Goal: Task Accomplishment & Management: Manage account settings

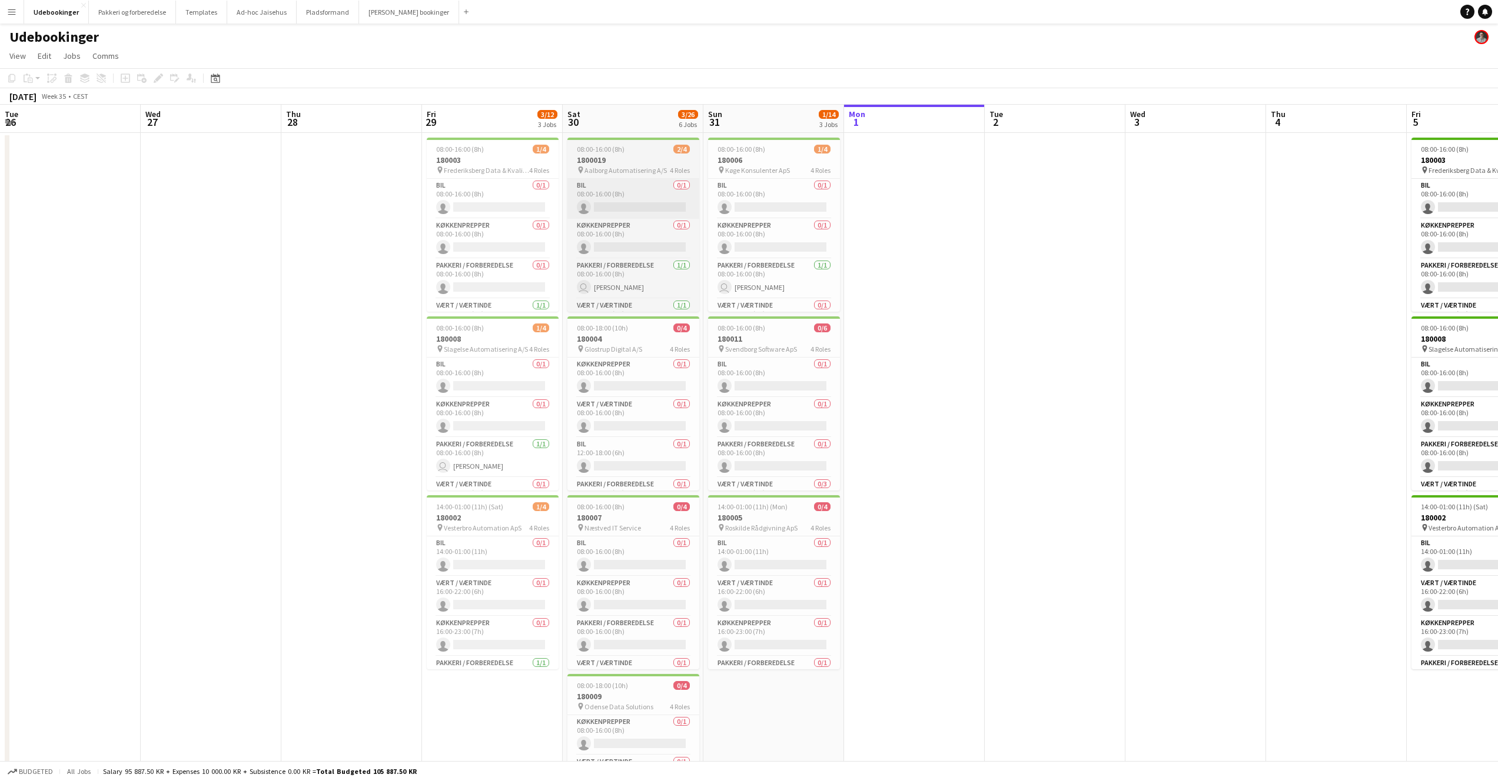
scroll to position [0, 309]
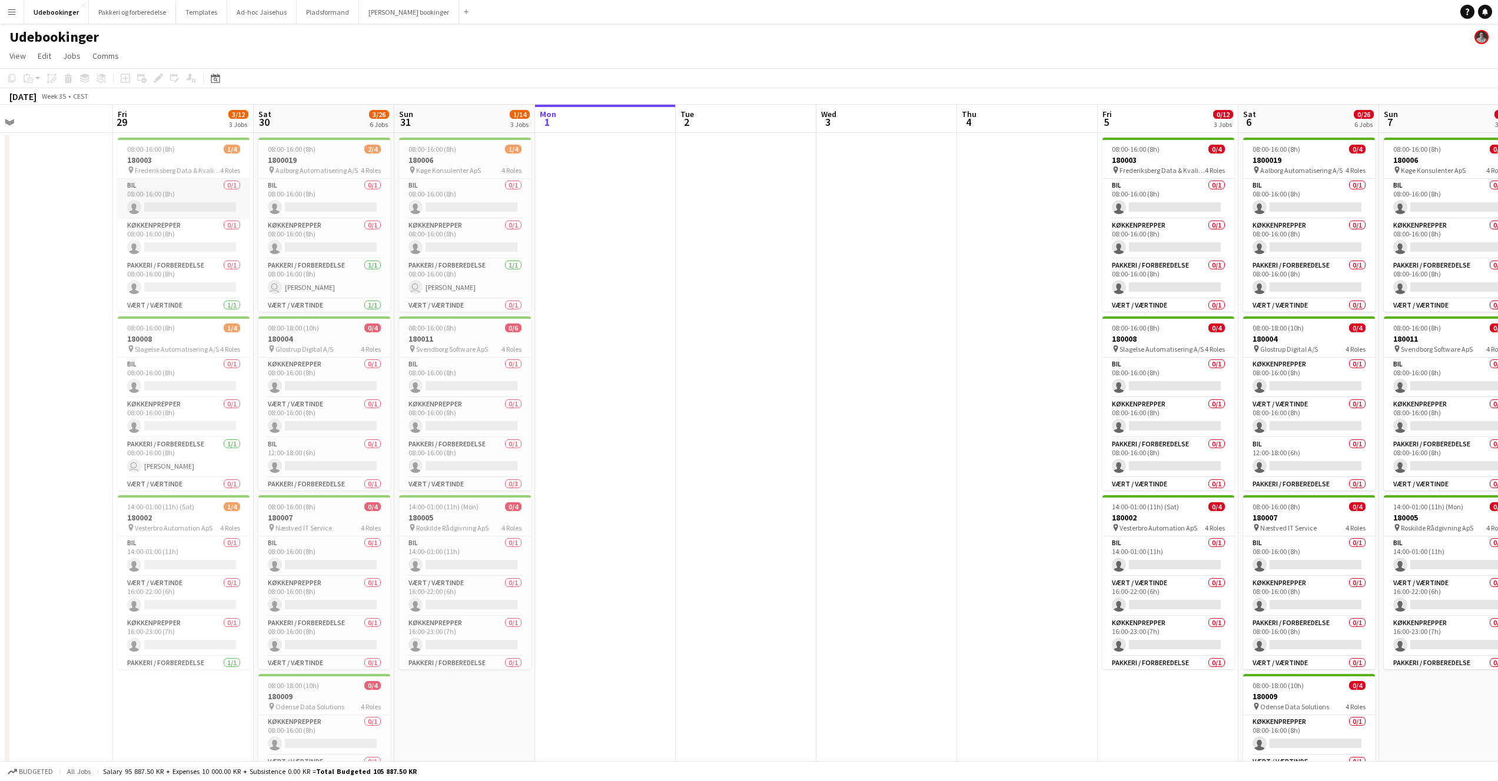
click at [201, 182] on app-card-role "Bil 0/1 08:00-16:00 (8h) single-neutral-actions" at bounding box center [184, 199] width 132 height 40
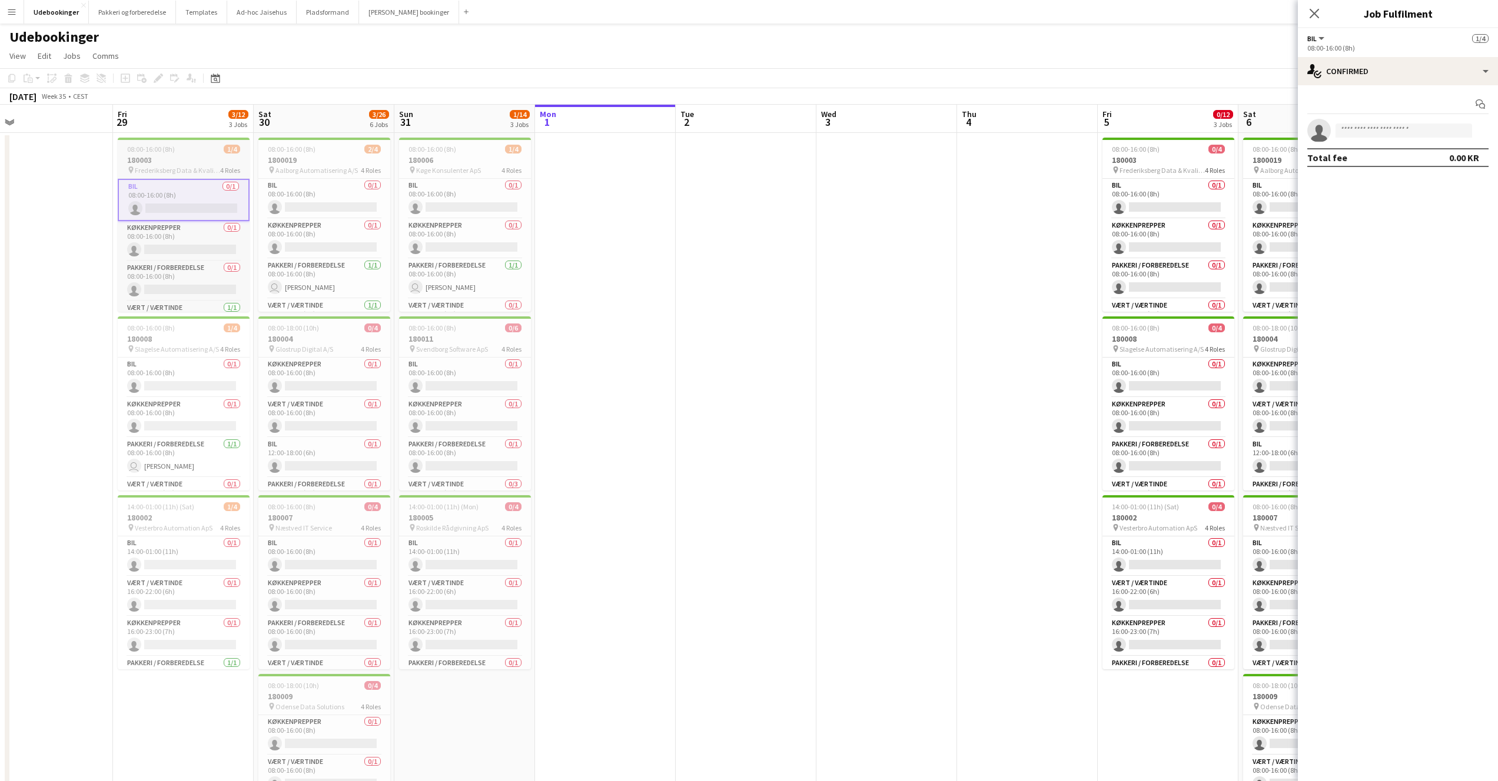
click at [193, 158] on h3 "180003" at bounding box center [184, 160] width 132 height 11
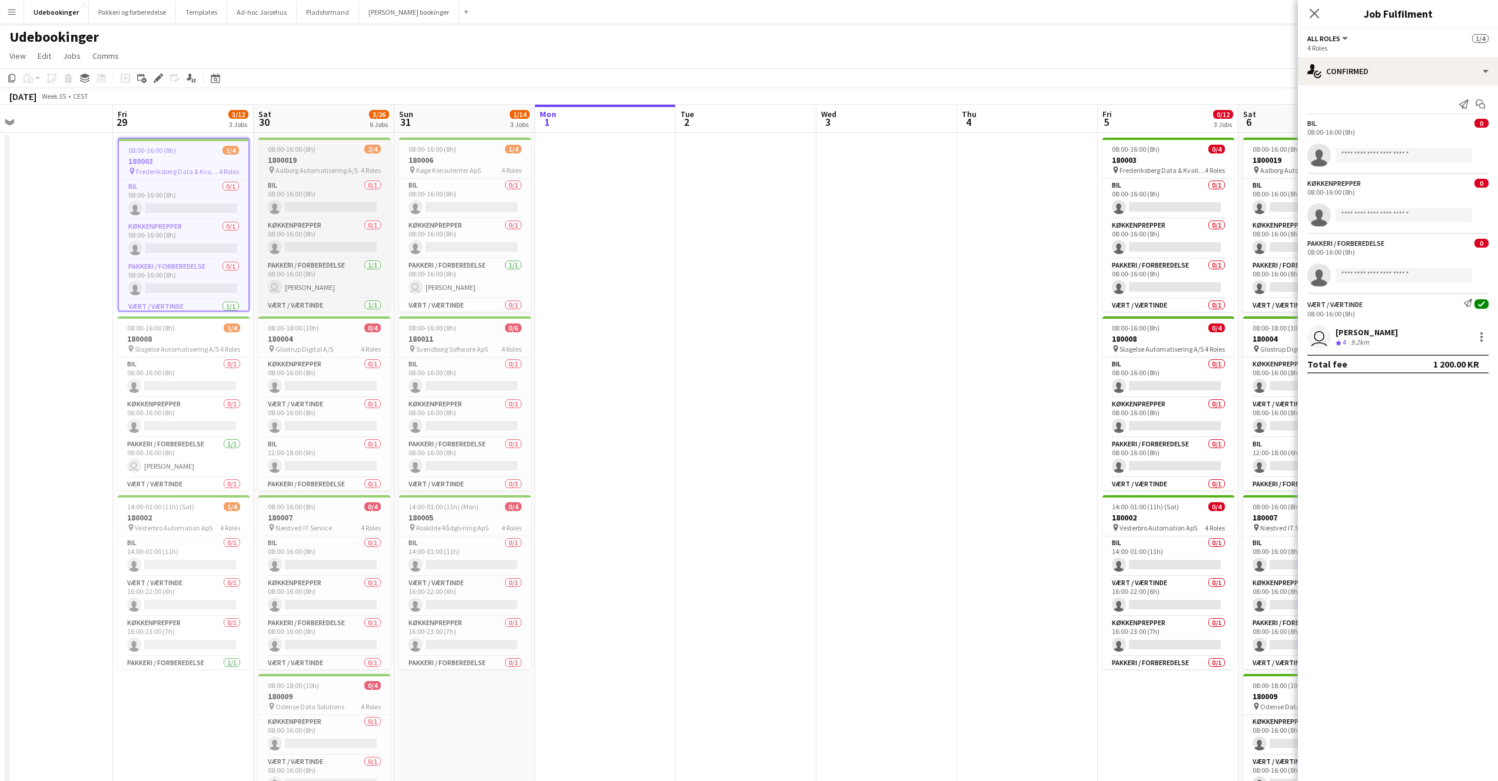
click at [300, 163] on h3 "1800019" at bounding box center [324, 160] width 132 height 11
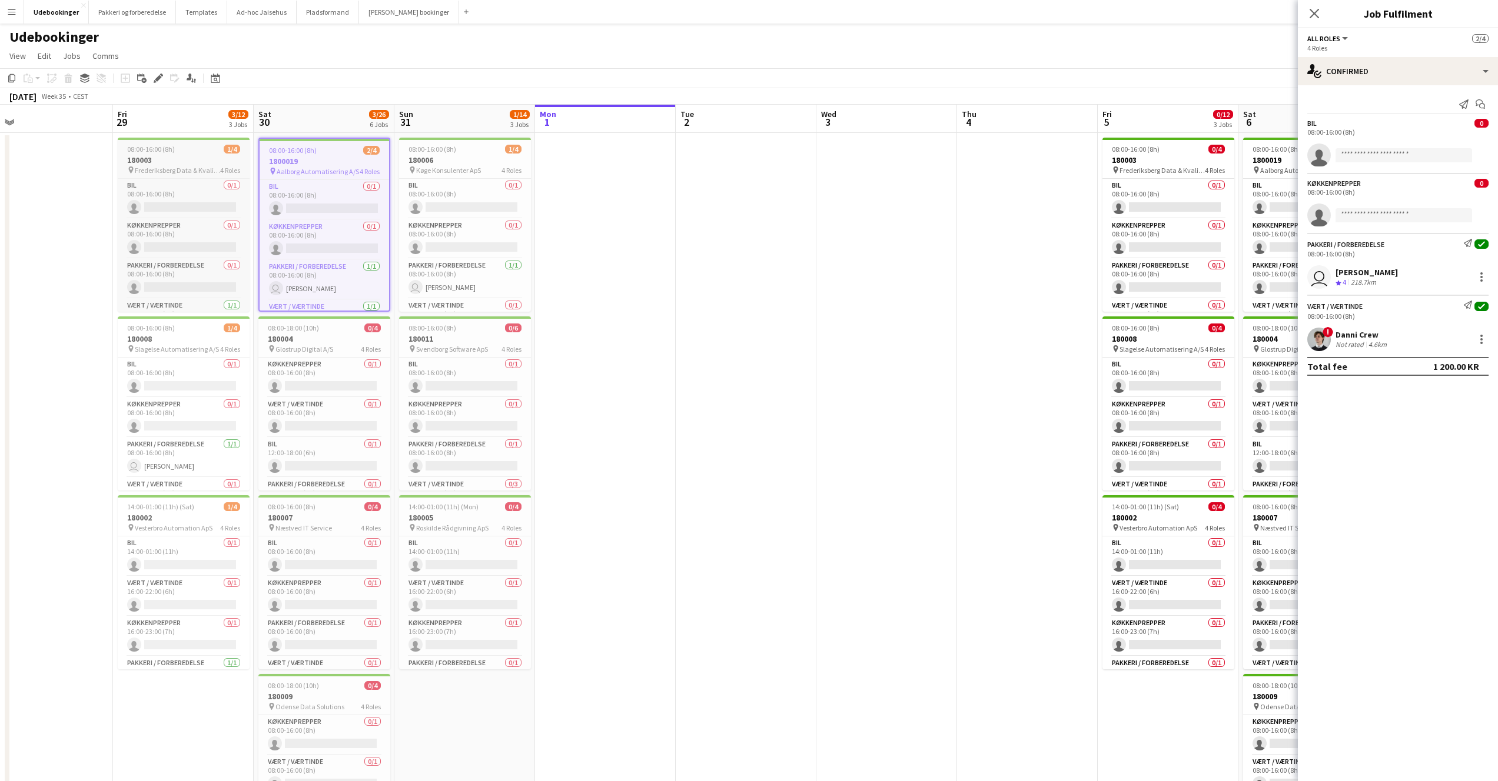
click at [200, 159] on h3 "180003" at bounding box center [184, 160] width 132 height 11
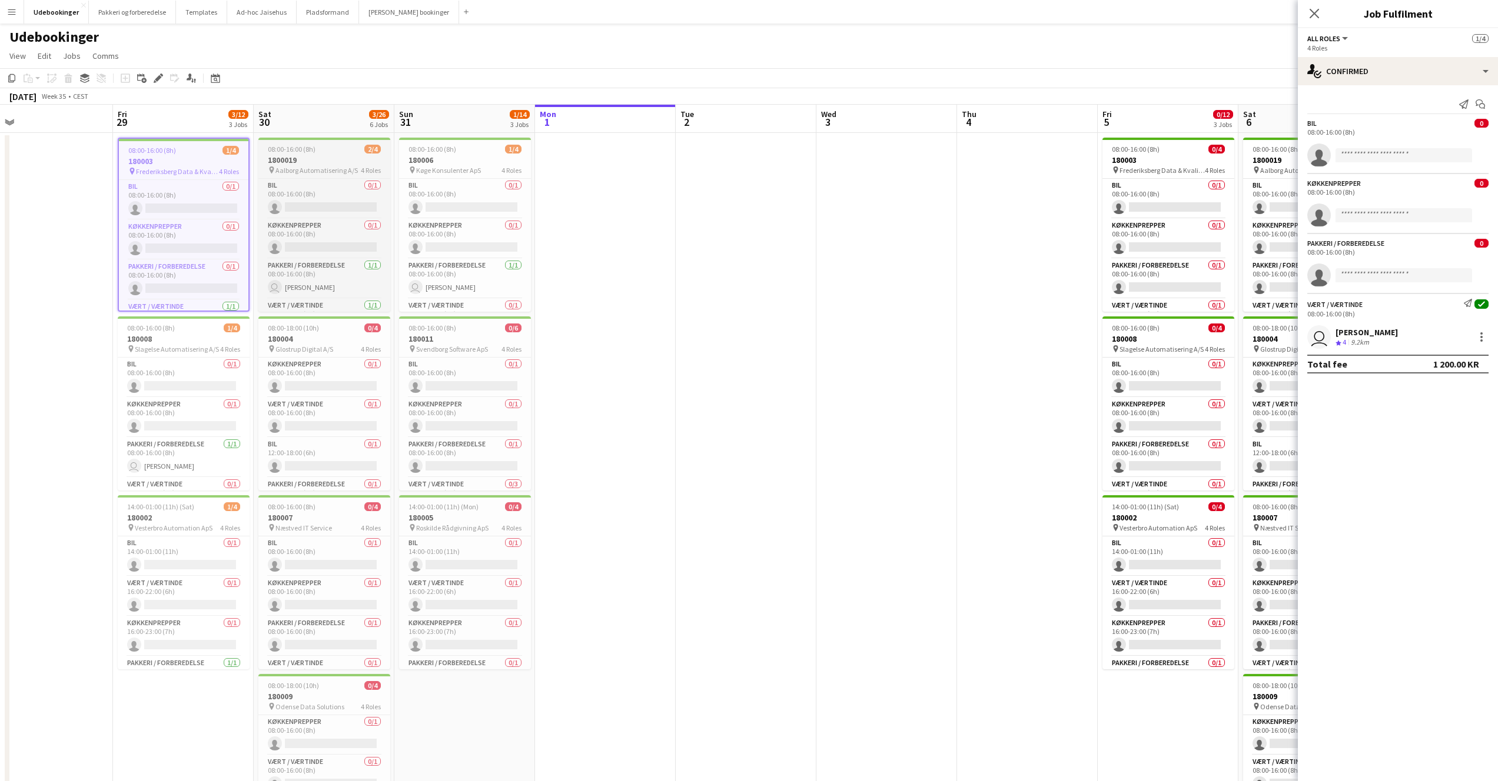
click at [291, 162] on h3 "1800019" at bounding box center [324, 160] width 132 height 11
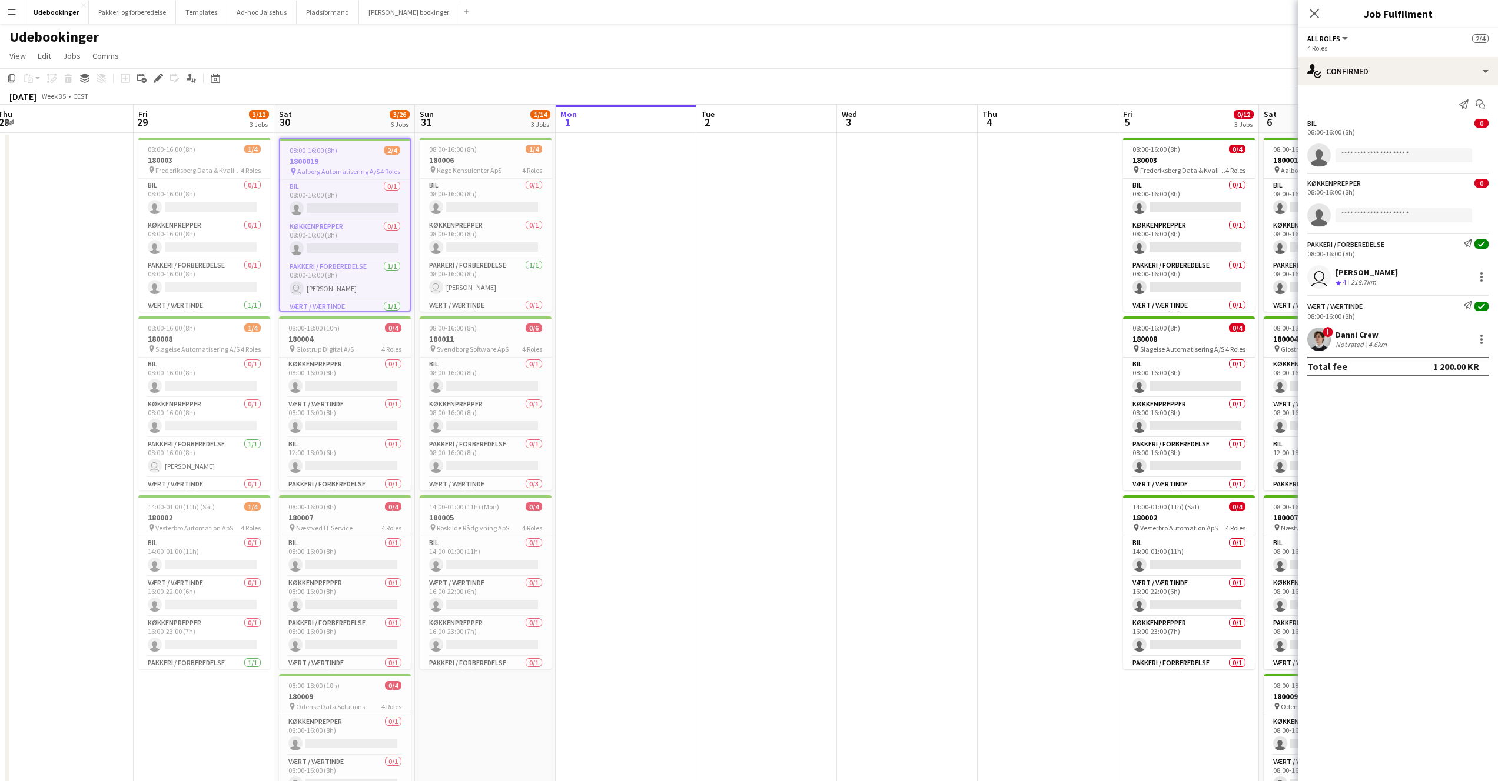
click at [579, 154] on app-calendar-viewport "Tue 26 Wed 27 Thu 28 Fri 29 3/12 3 Jobs Sat 30 3/26 6 Jobs Sun 31 1/14 3 Jobs M…" at bounding box center [749, 667] width 1498 height 1125
click at [562, 154] on app-date-cell at bounding box center [626, 681] width 141 height 1097
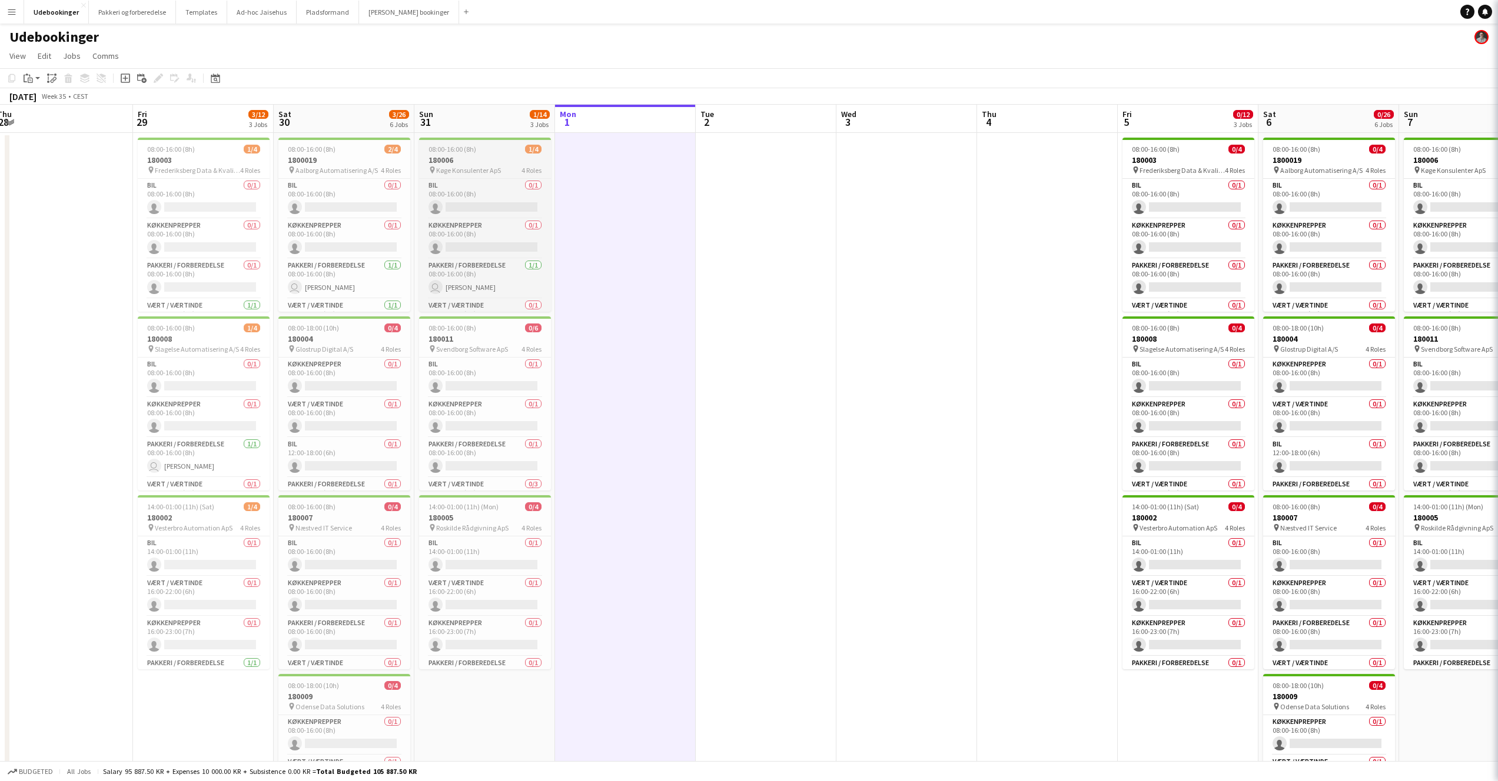
click at [520, 158] on h3 "180006" at bounding box center [485, 160] width 132 height 11
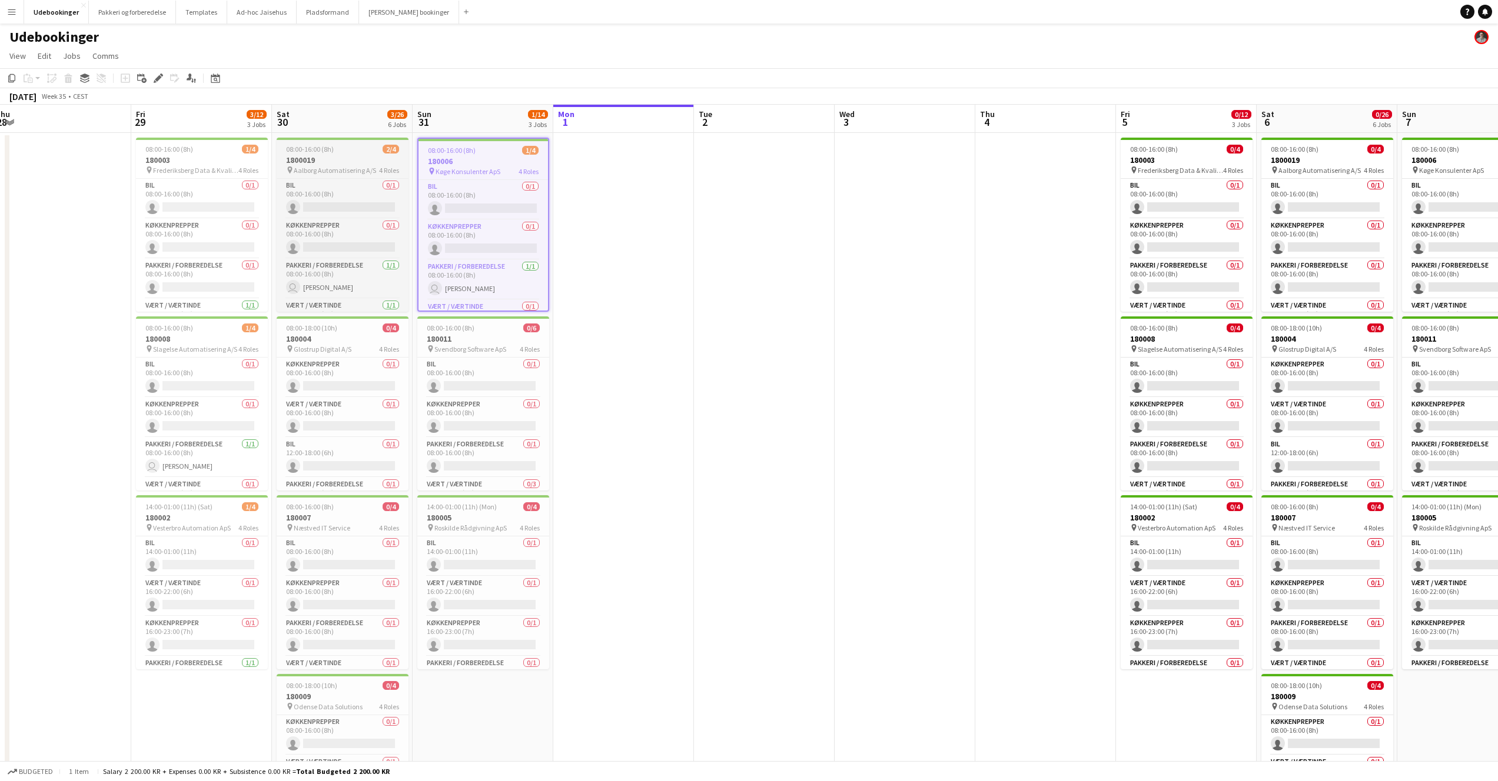
click at [340, 166] on span "Aalborg Automatisering A/S" at bounding box center [335, 170] width 82 height 9
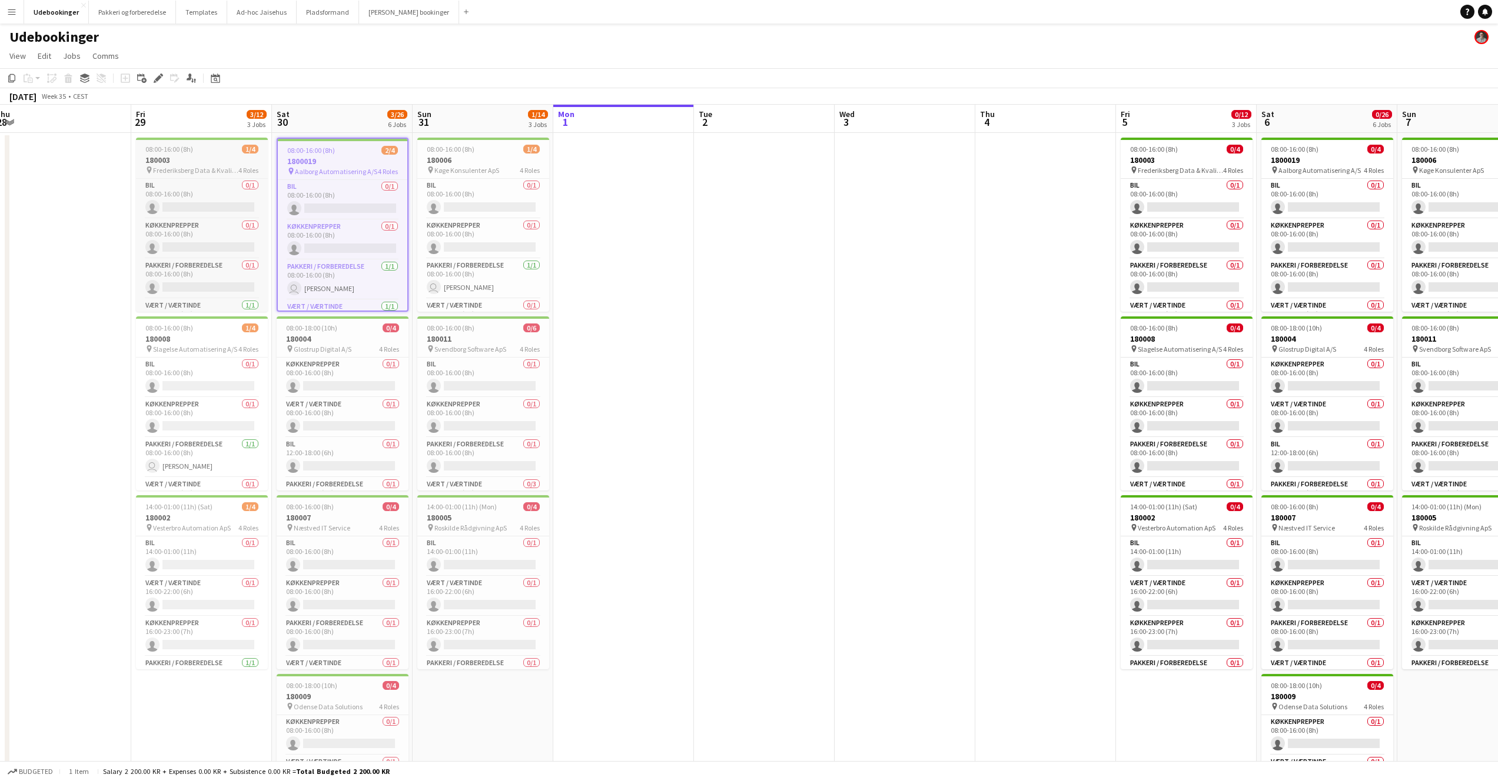
click at [267, 155] on h3 "180003" at bounding box center [202, 160] width 132 height 11
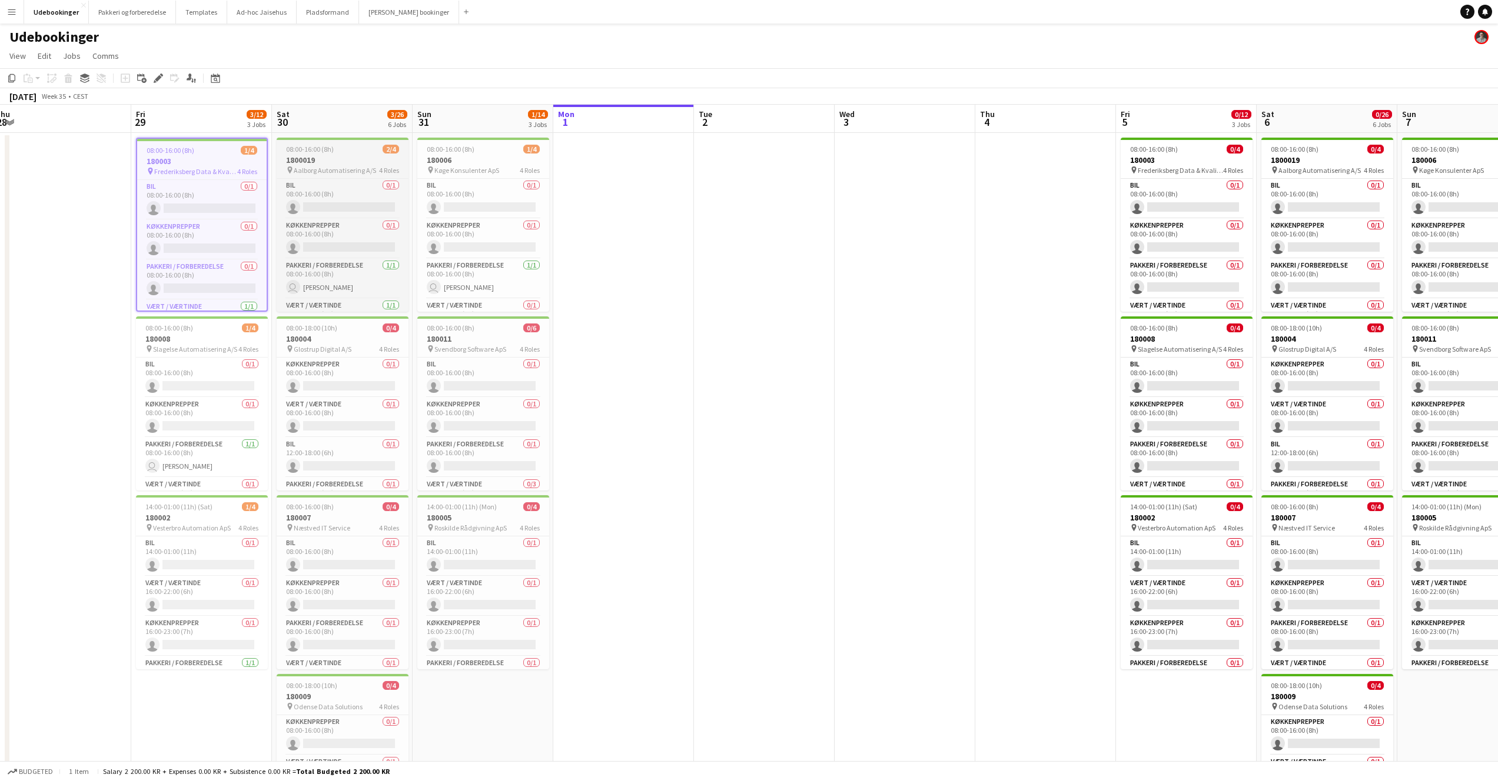
drag, startPoint x: 311, startPoint y: 158, endPoint x: 374, endPoint y: 159, distance: 62.4
click at [312, 158] on h3 "1800019" at bounding box center [343, 160] width 132 height 11
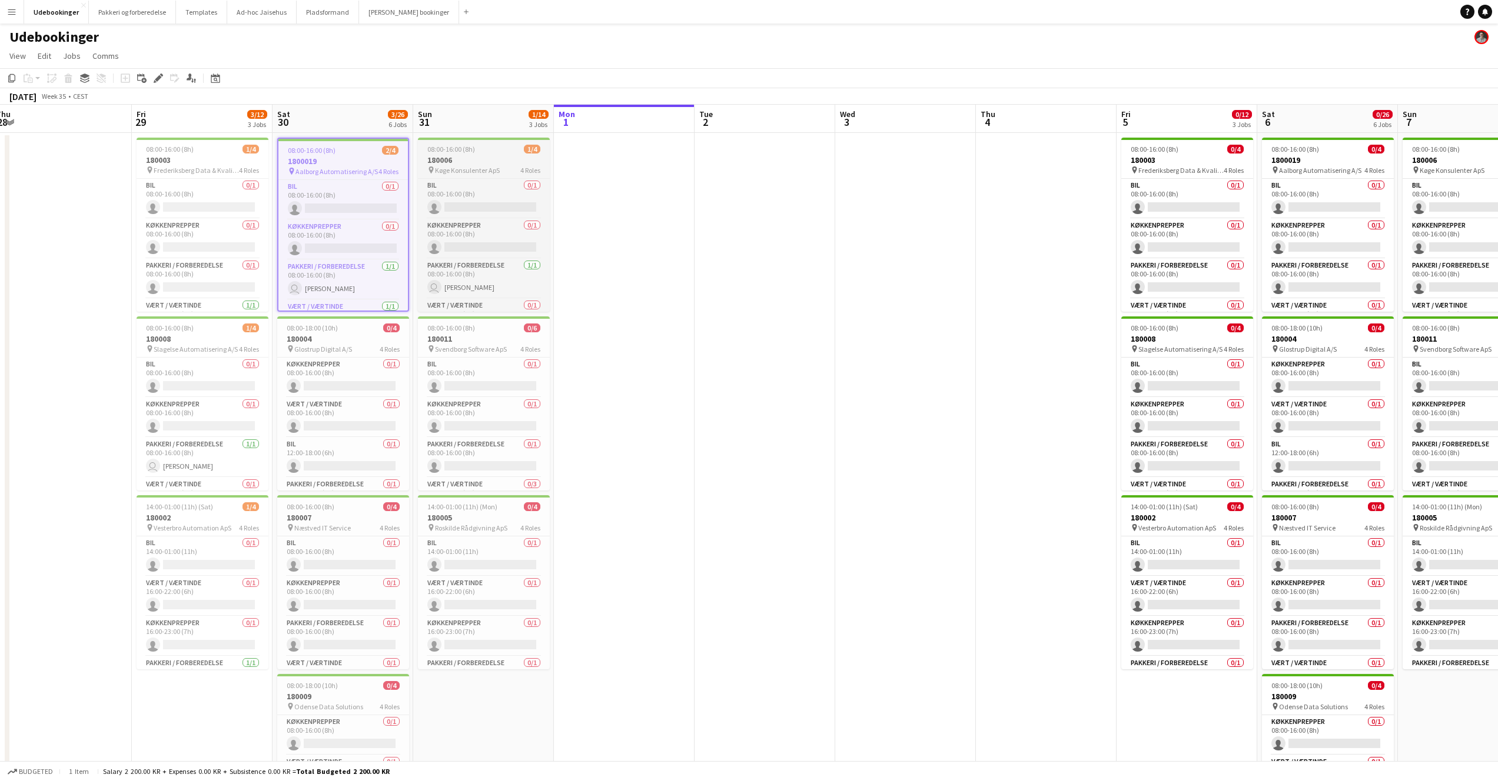
click at [467, 155] on h3 "180006" at bounding box center [484, 160] width 132 height 11
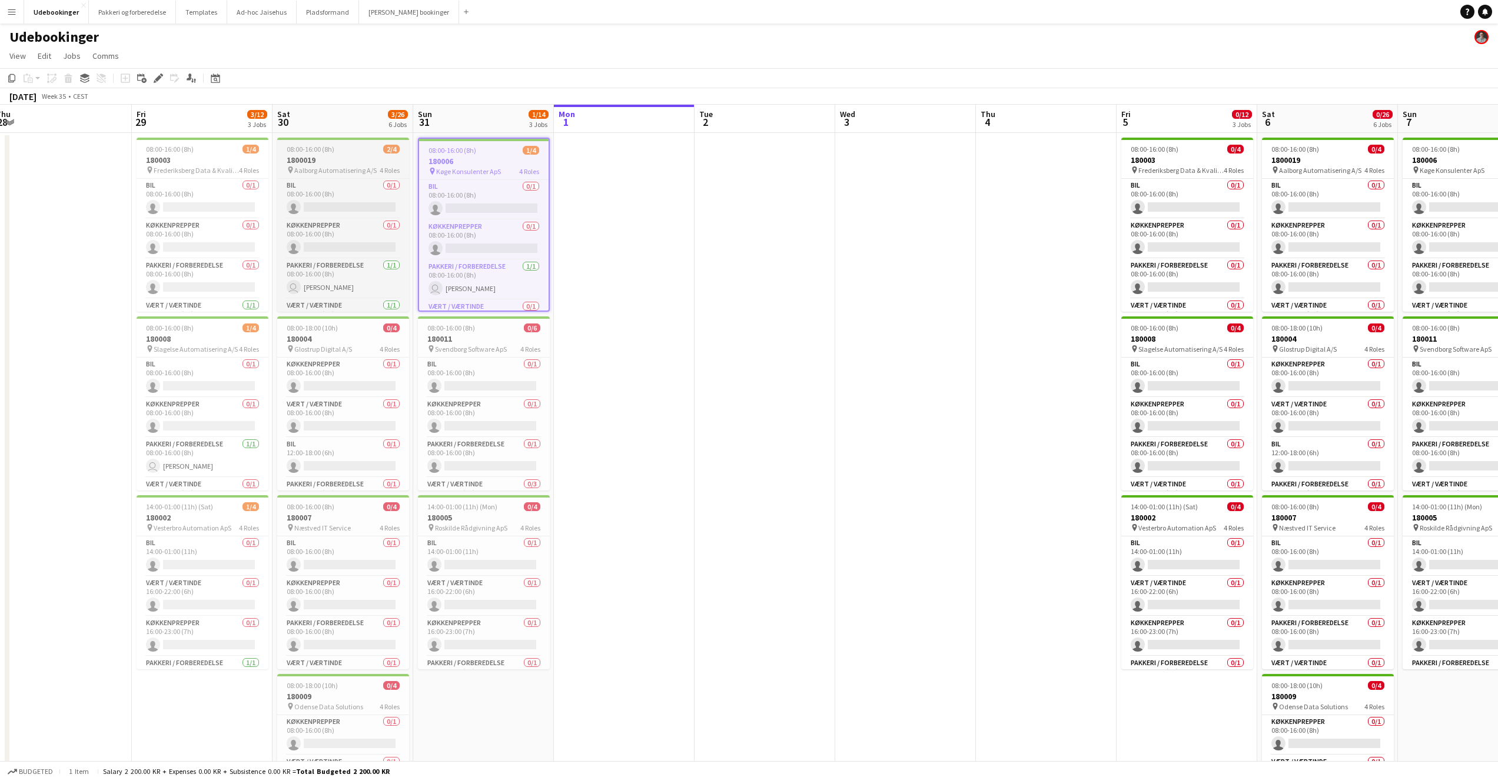
click at [325, 154] on app-job-card "08:00-16:00 (8h) 2/4 1800019 pin Aalborg Automatisering A/S 4 Roles Bil 0/1 08:…" at bounding box center [343, 225] width 132 height 174
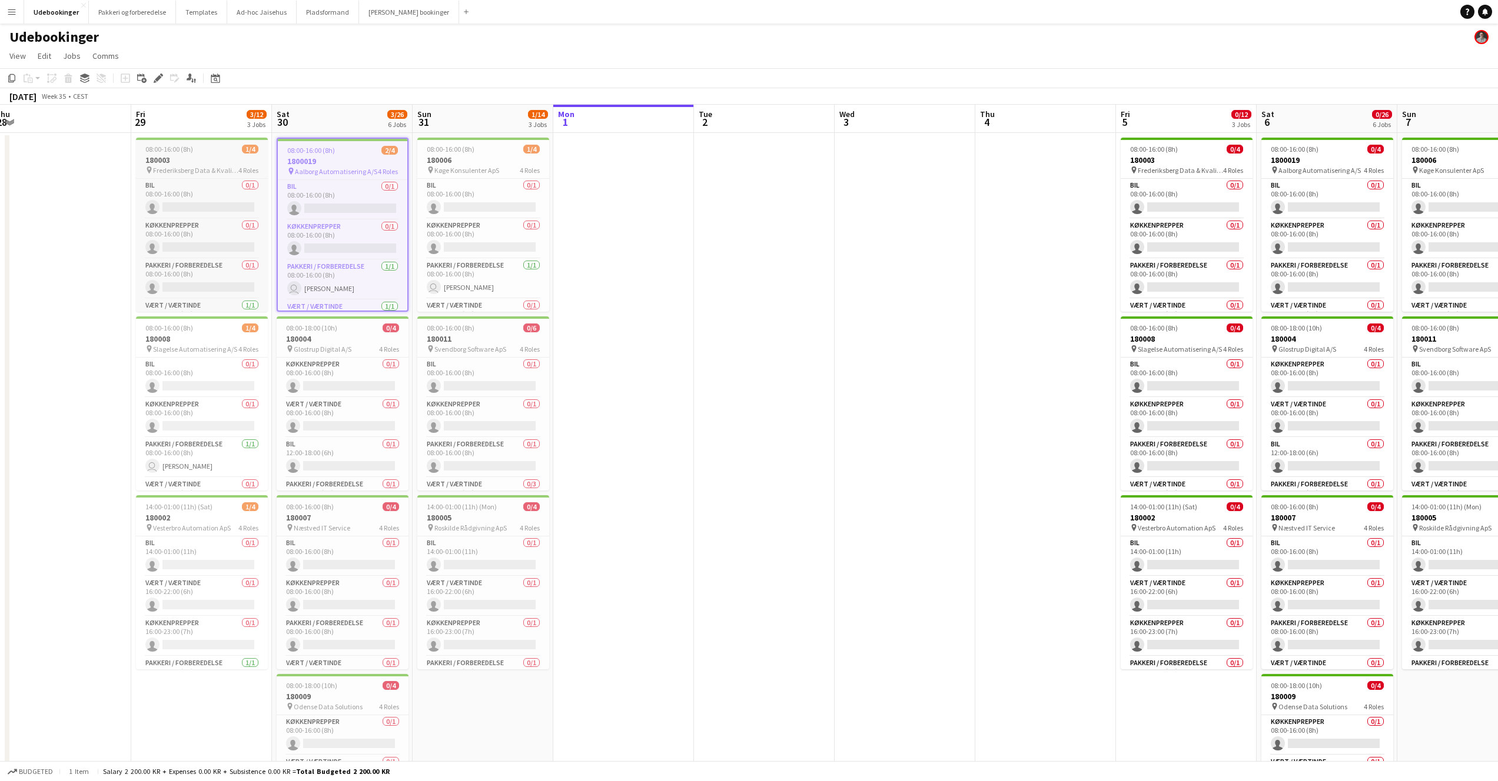
click at [204, 155] on h3 "180003" at bounding box center [202, 160] width 132 height 11
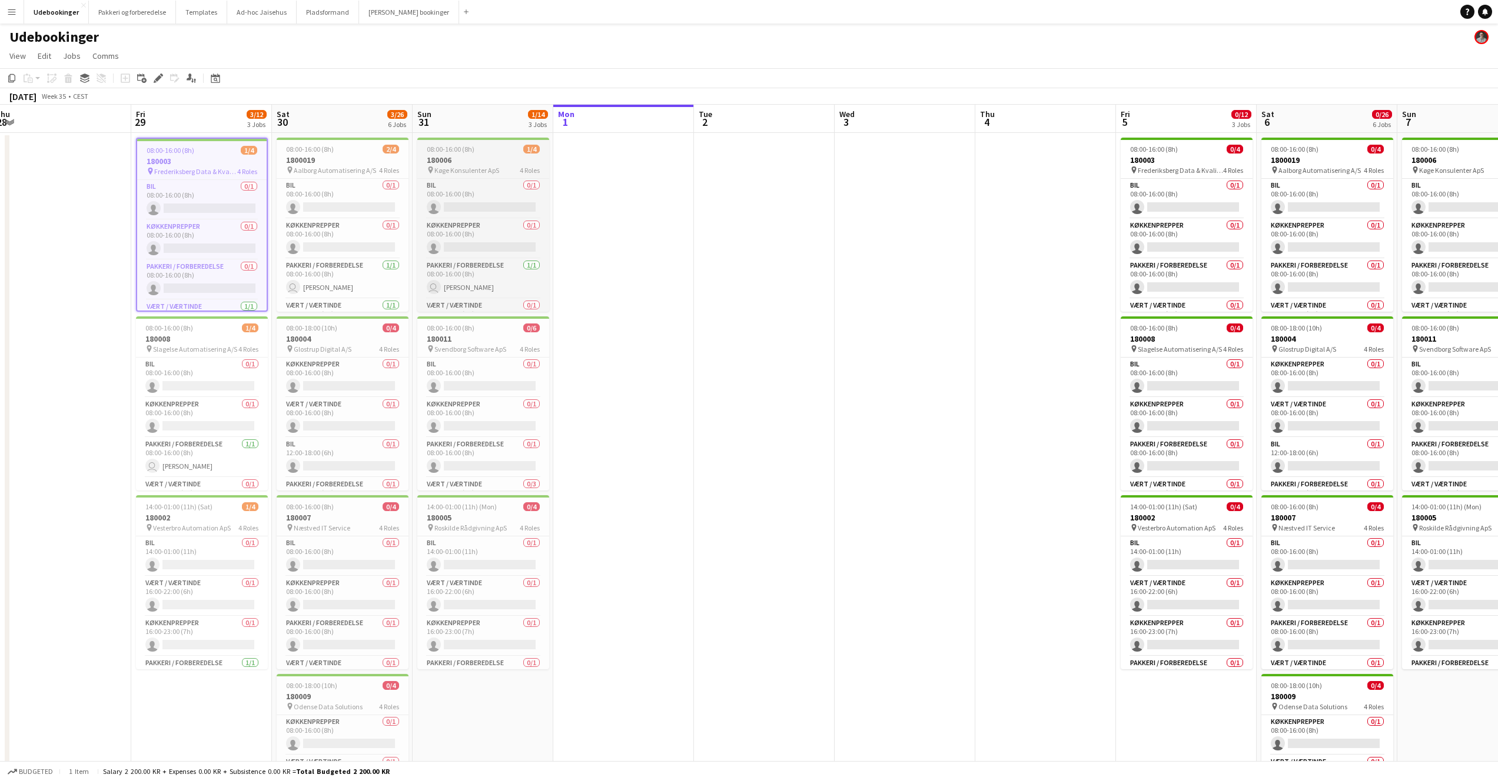
click at [417, 152] on div "08:00-16:00 (8h) 1/4" at bounding box center [483, 149] width 132 height 9
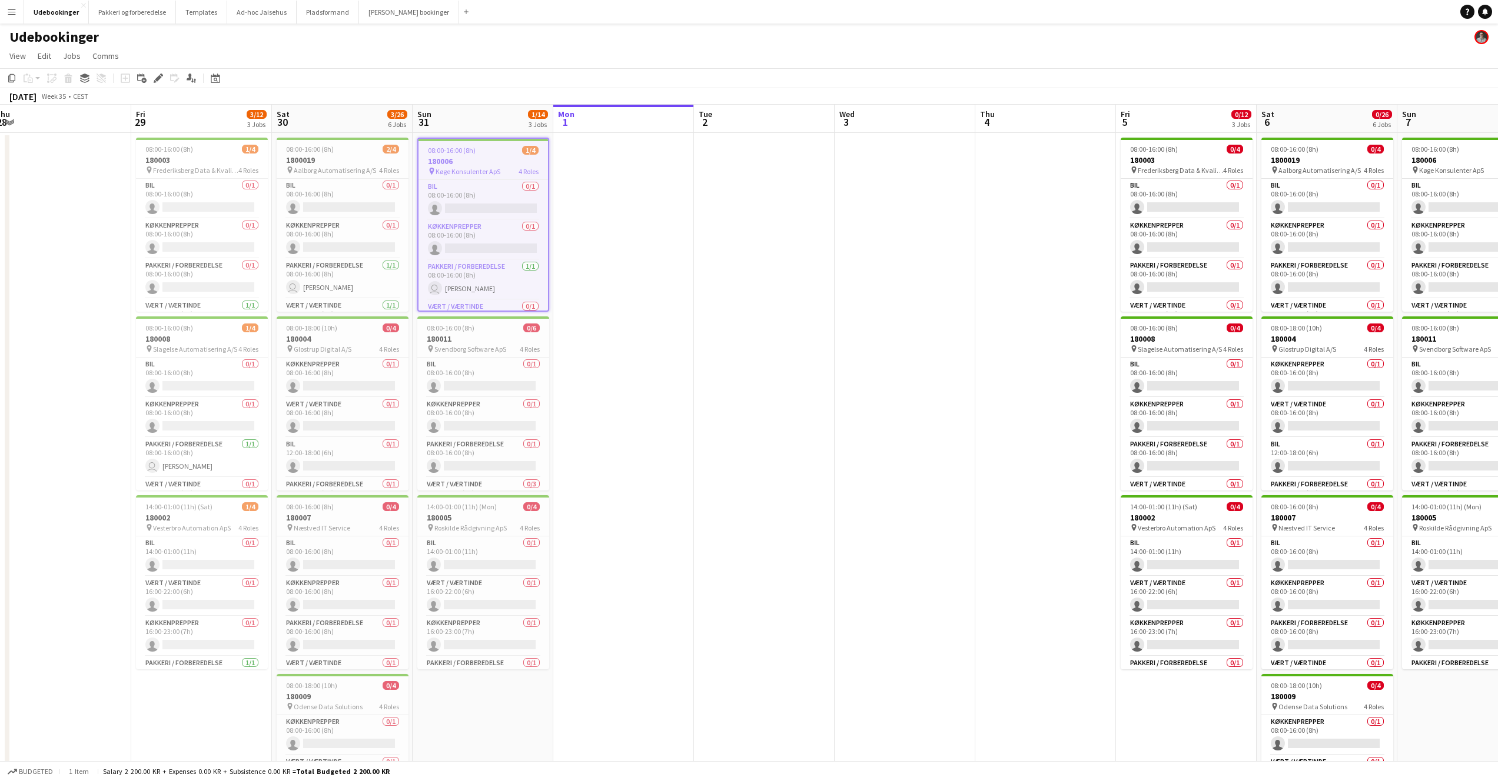
click at [667, 192] on app-date-cell at bounding box center [623, 681] width 141 height 1097
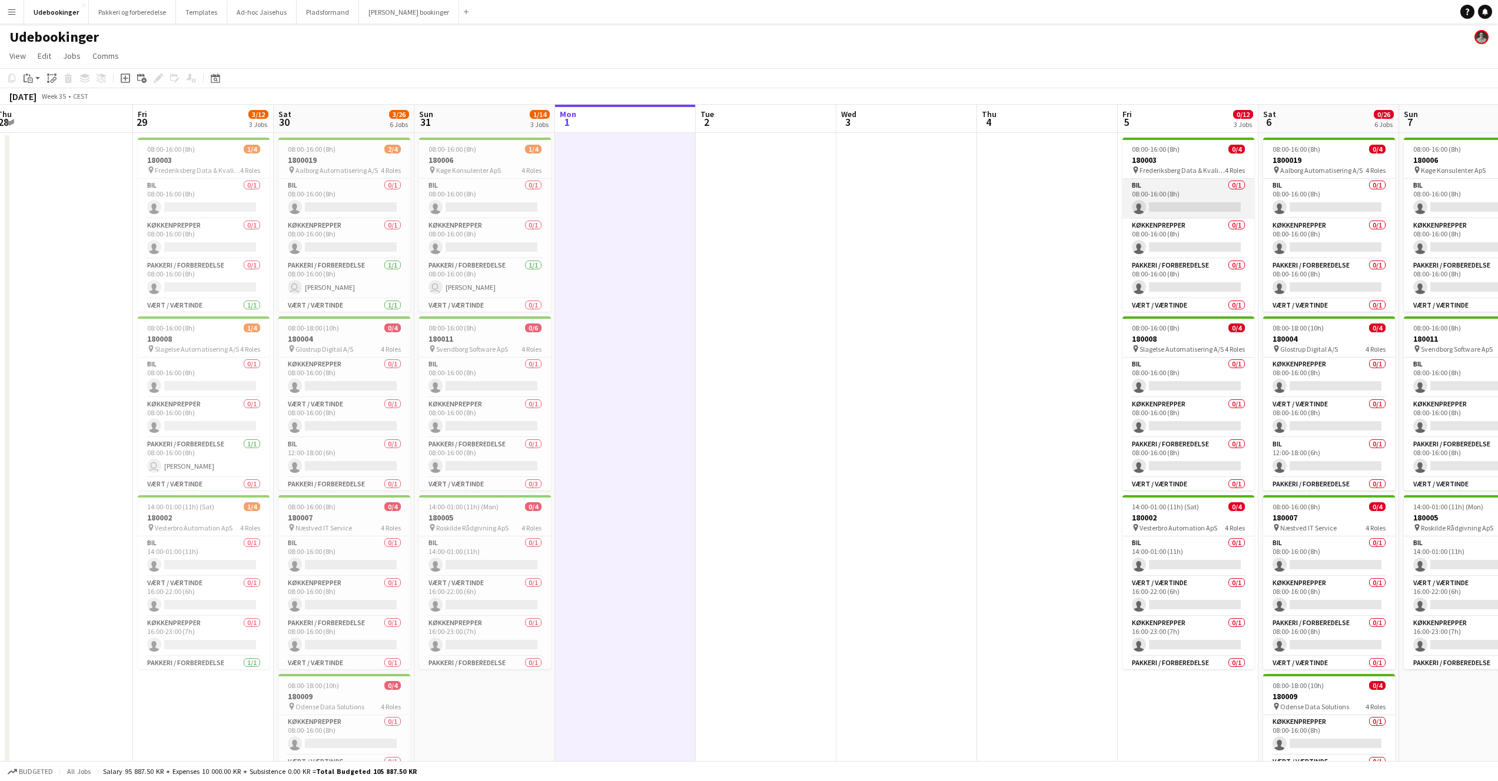
click at [1219, 179] on app-card-role "Bil 0/1 08:00-16:00 (8h) single-neutral-actions" at bounding box center [1188, 199] width 132 height 40
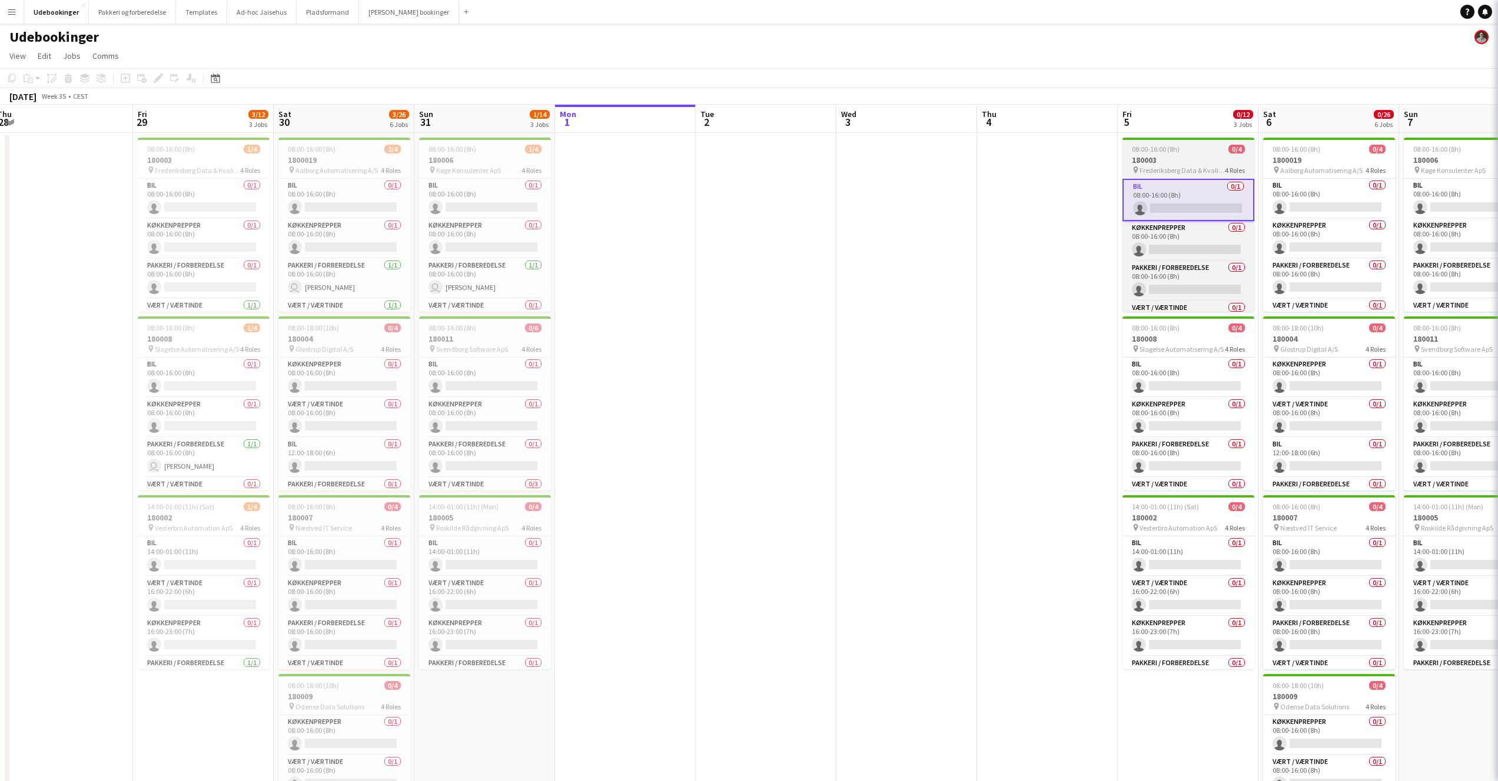
click at [1208, 164] on h3 "180003" at bounding box center [1188, 160] width 132 height 11
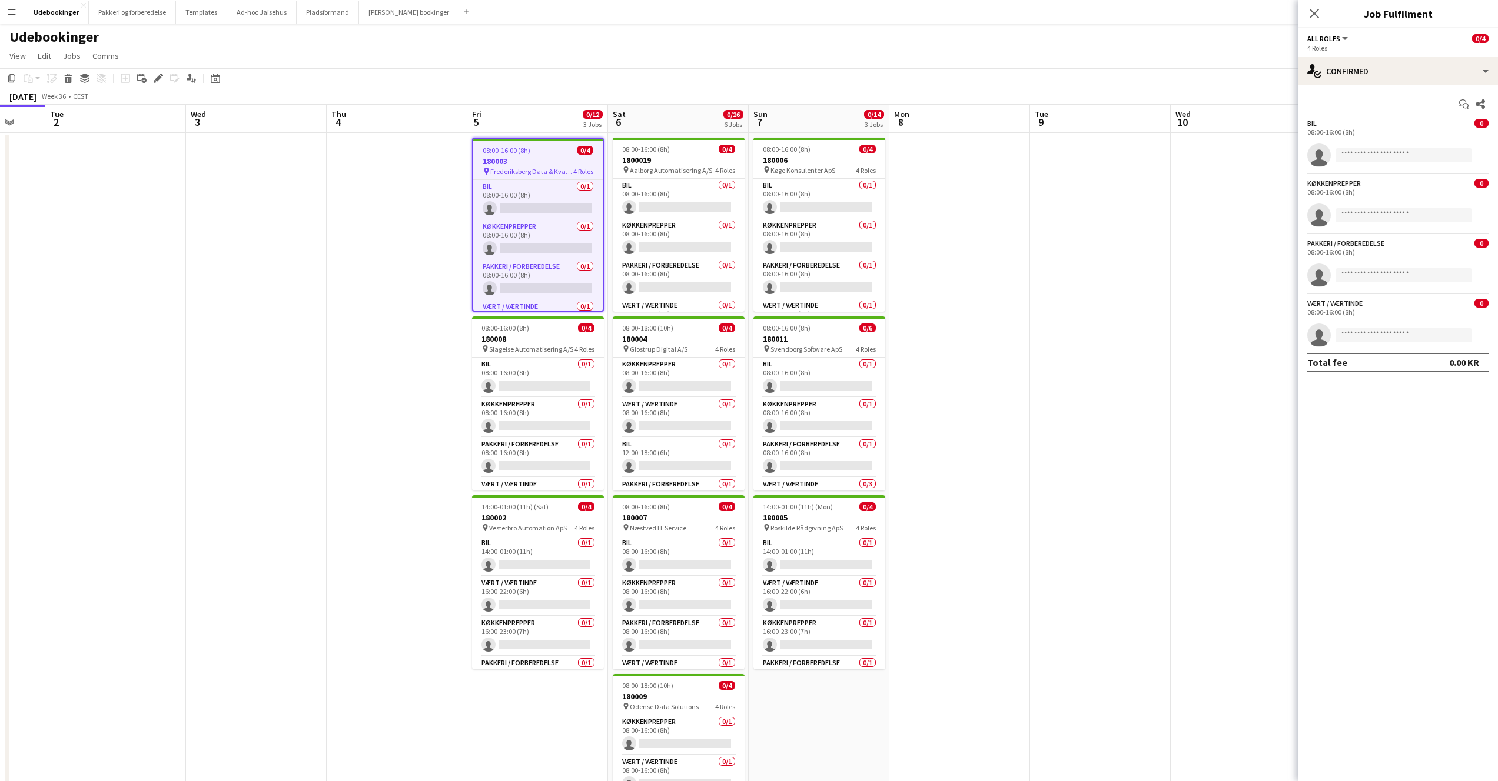
scroll to position [0, 378]
click at [789, 543] on app-card-role "Bil 0/1 14:00-01:00 (11h) single-neutral-actions" at bounding box center [818, 557] width 132 height 40
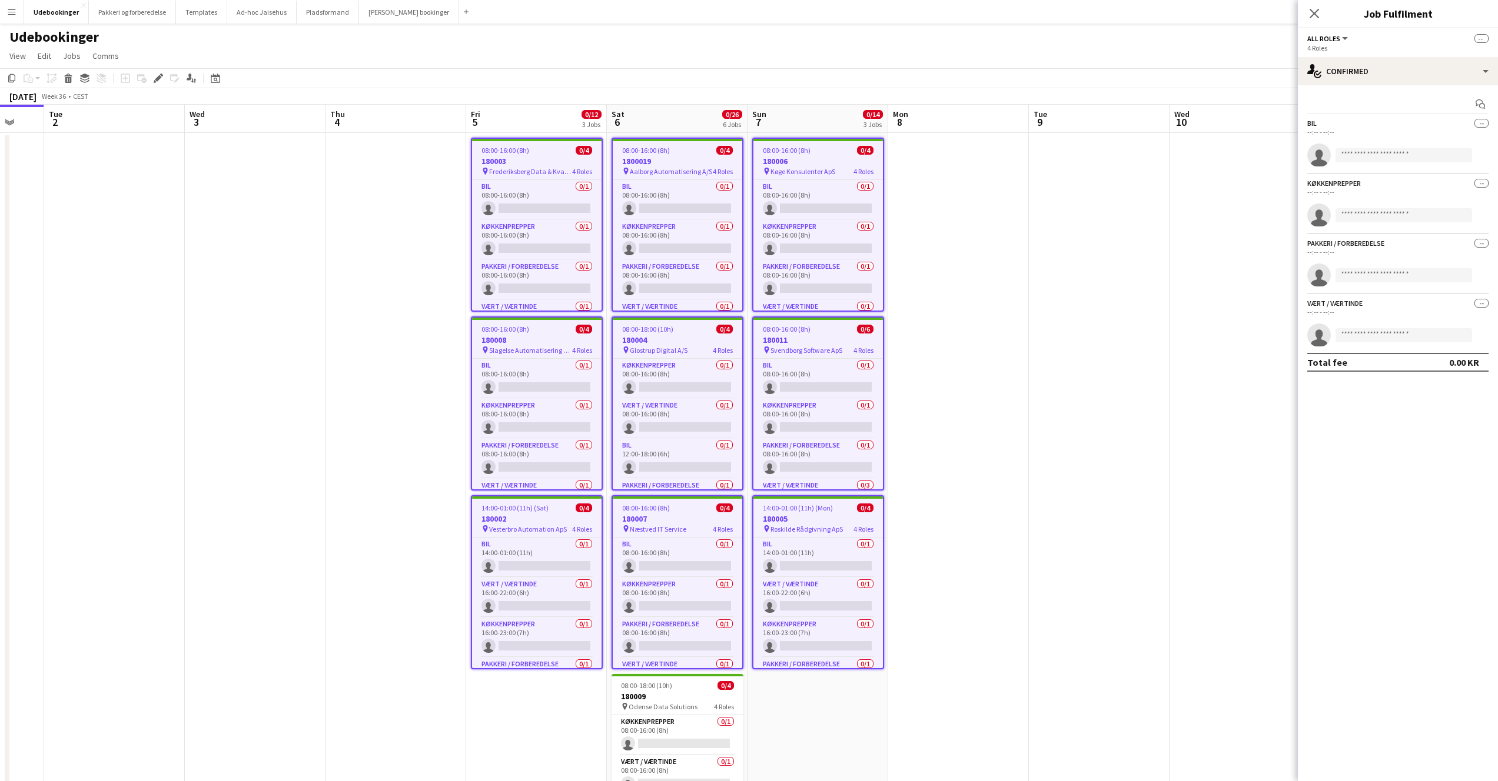
click at [1306, 13] on div "Close pop-in" at bounding box center [1314, 13] width 33 height 27
click at [1309, 13] on icon "Close pop-in" at bounding box center [1313, 13] width 11 height 11
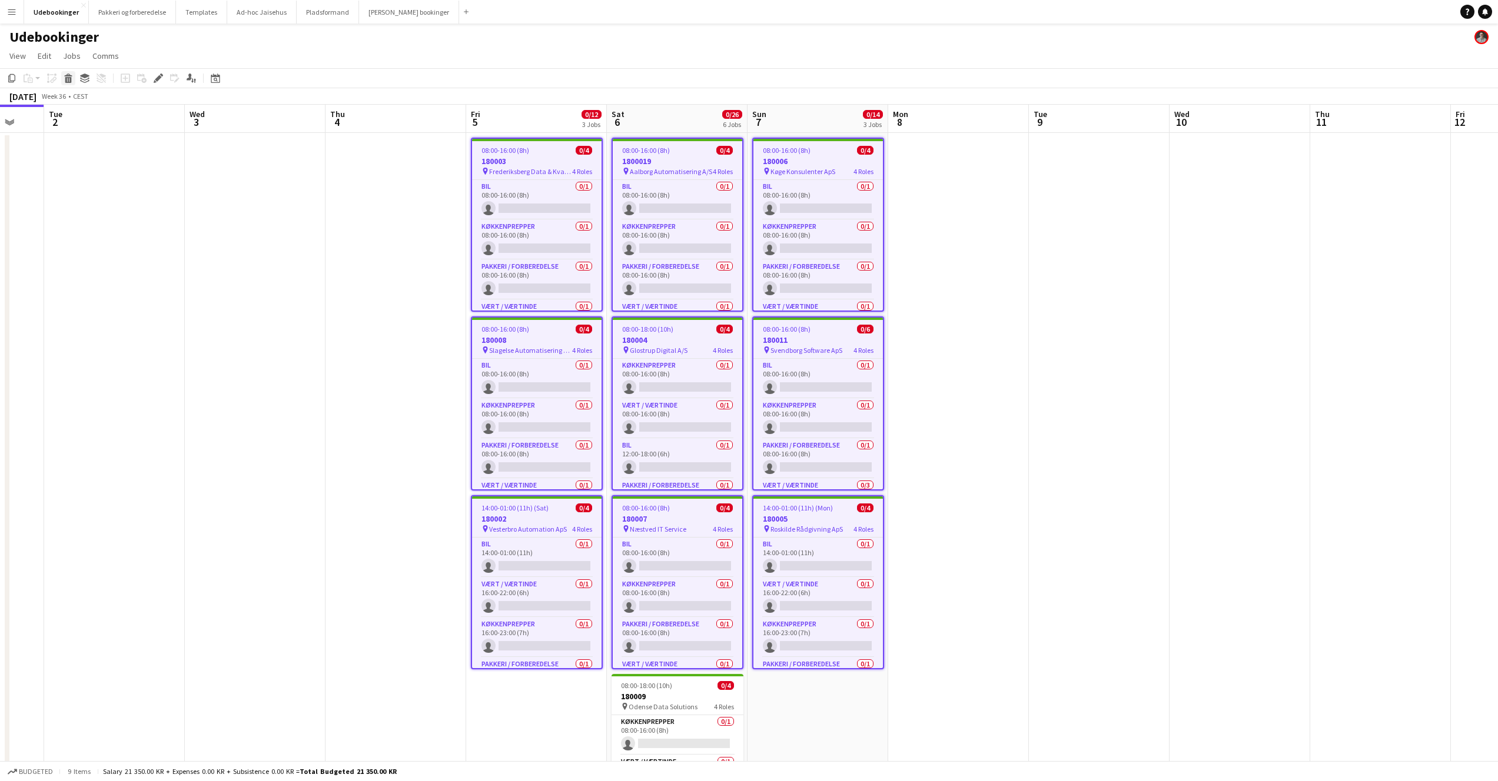
click at [67, 79] on icon at bounding box center [68, 80] width 6 height 6
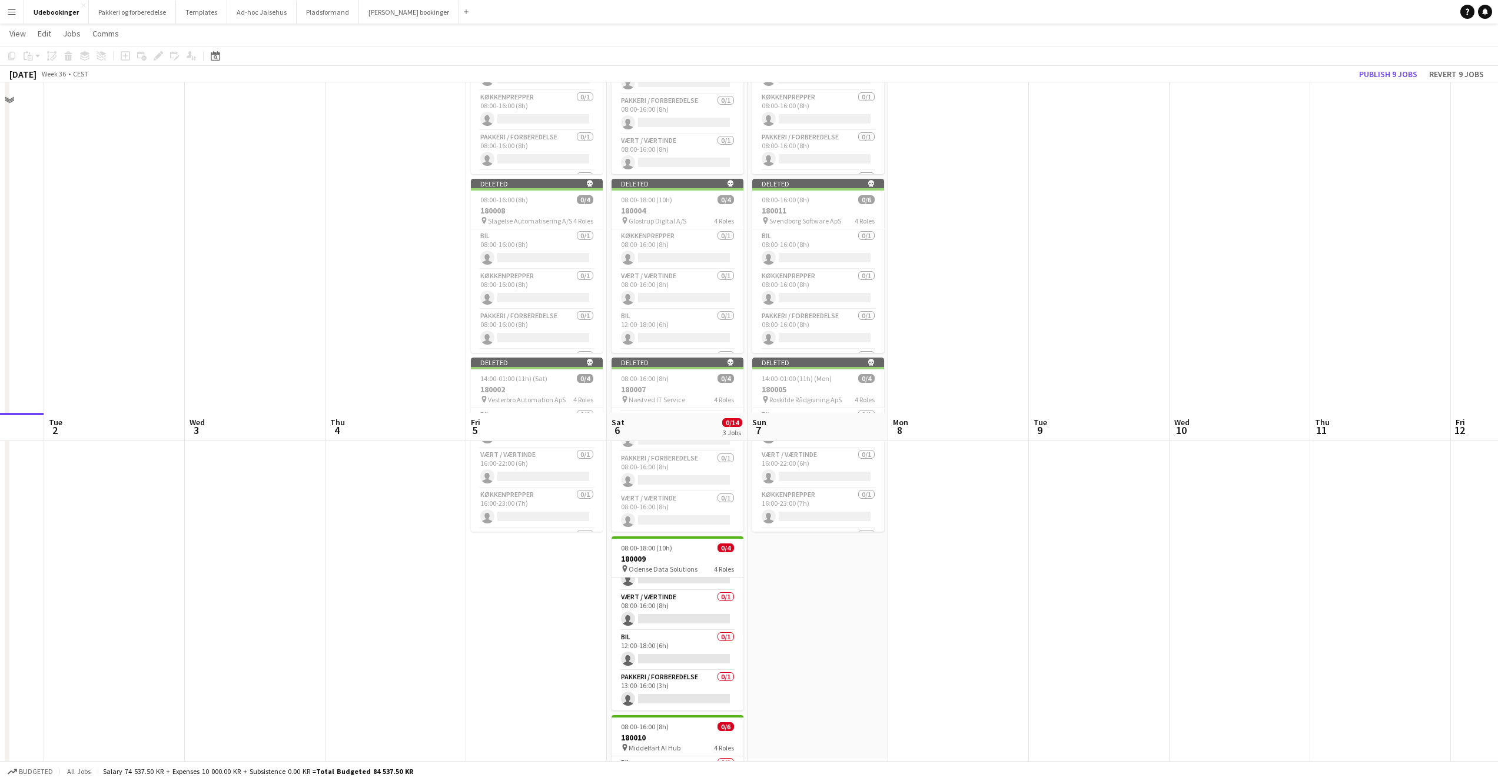
scroll to position [467, 0]
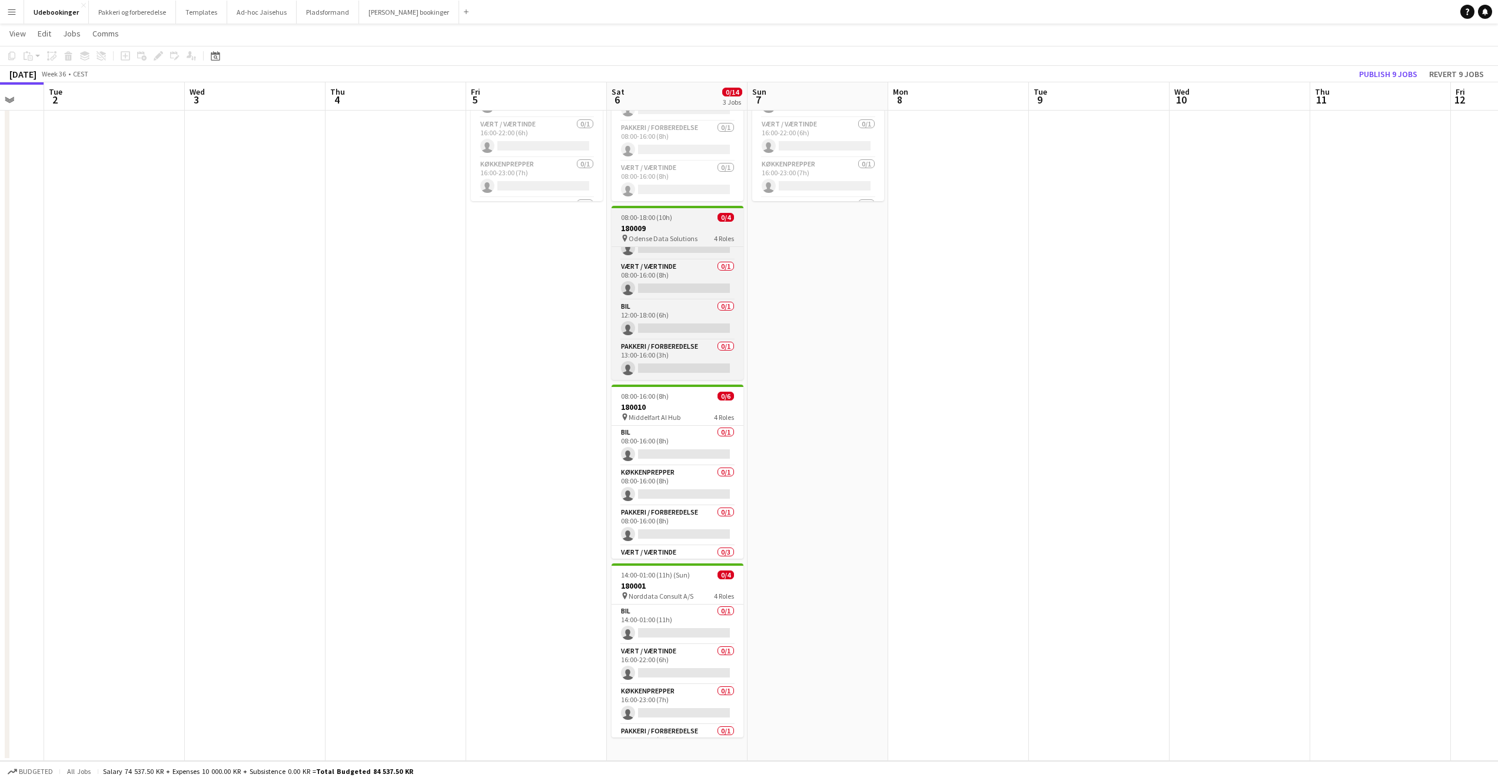
click at [657, 223] on h3 "180009" at bounding box center [677, 228] width 132 height 11
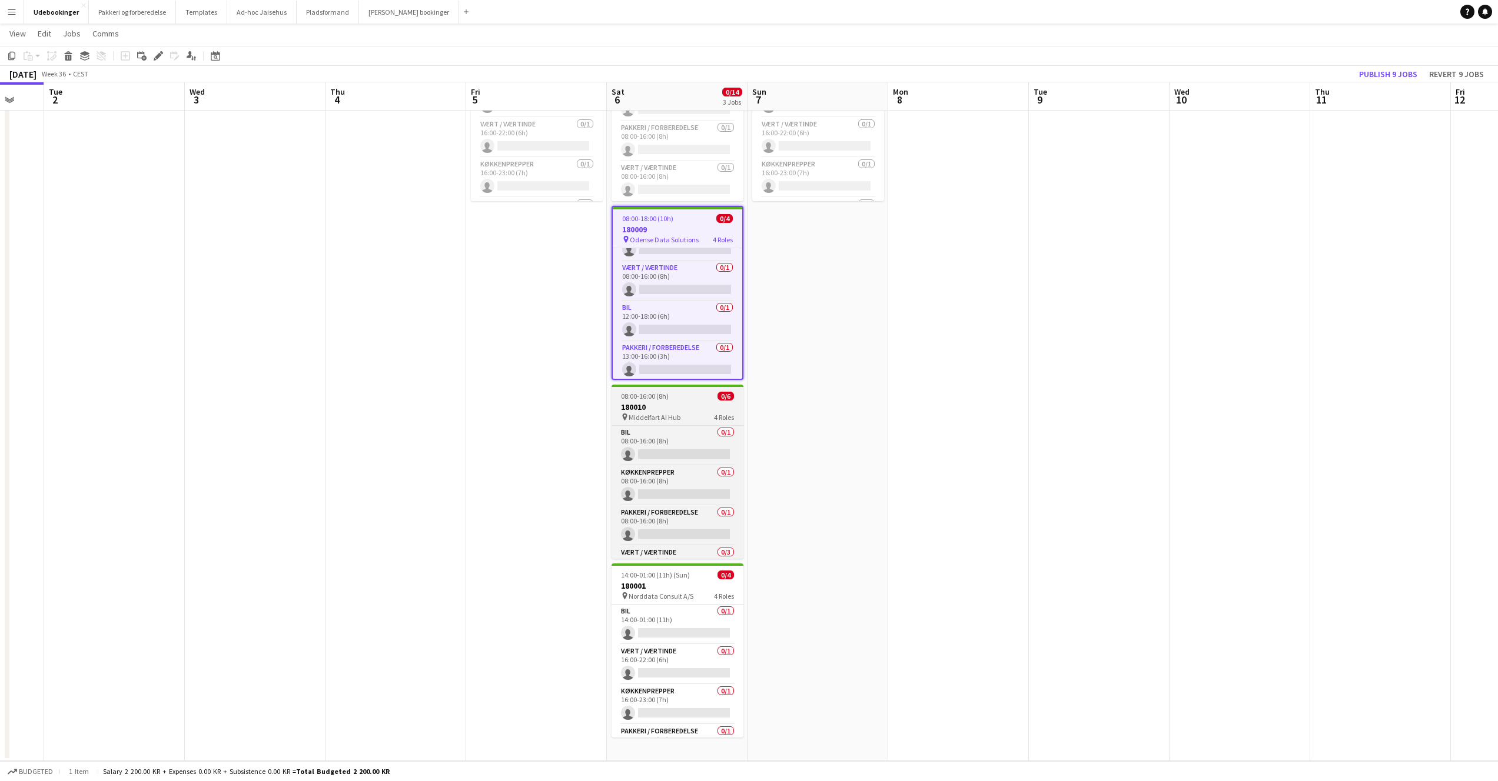
scroll to position [29, 0]
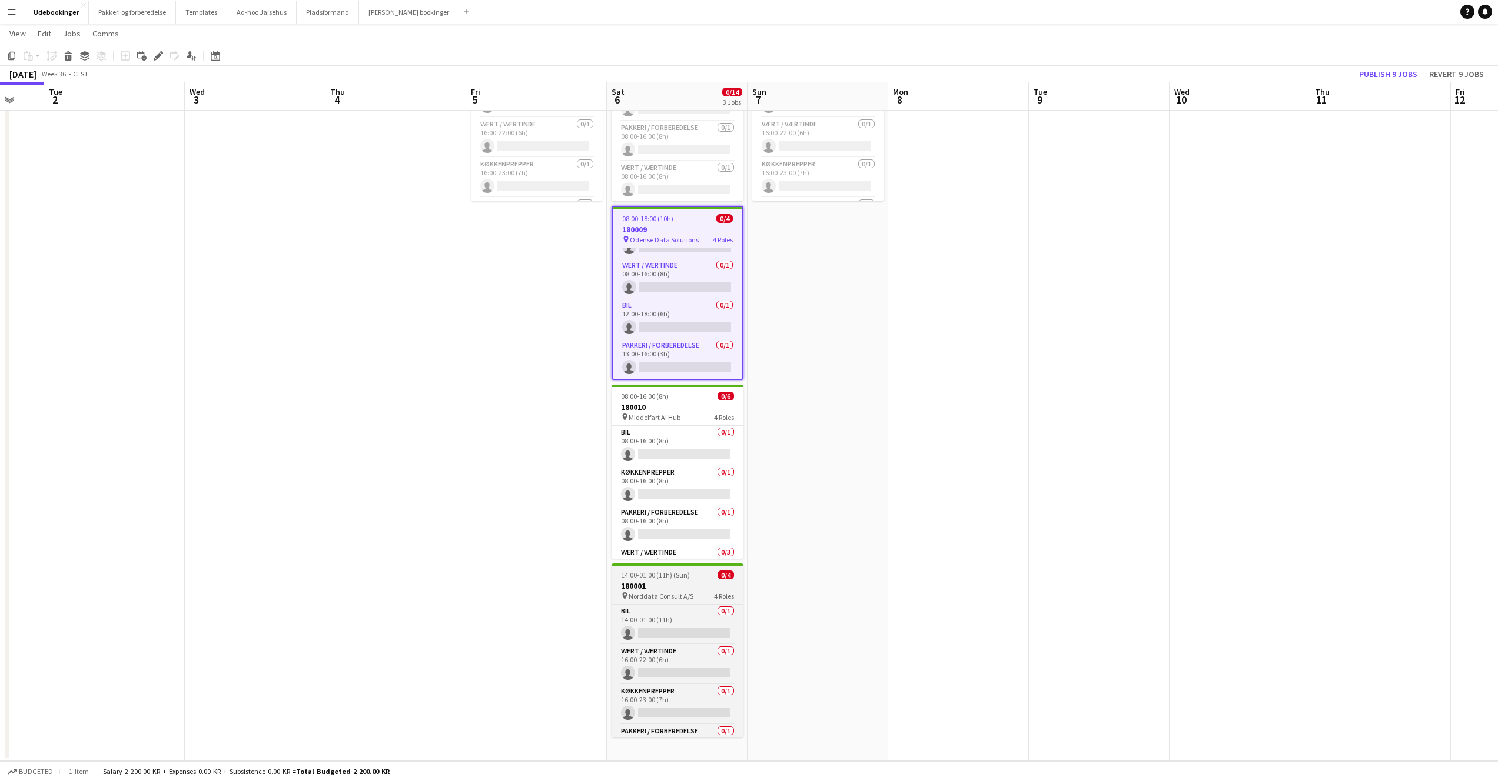
click at [663, 593] on span "Norddata Consult A/S" at bounding box center [660, 596] width 65 height 9
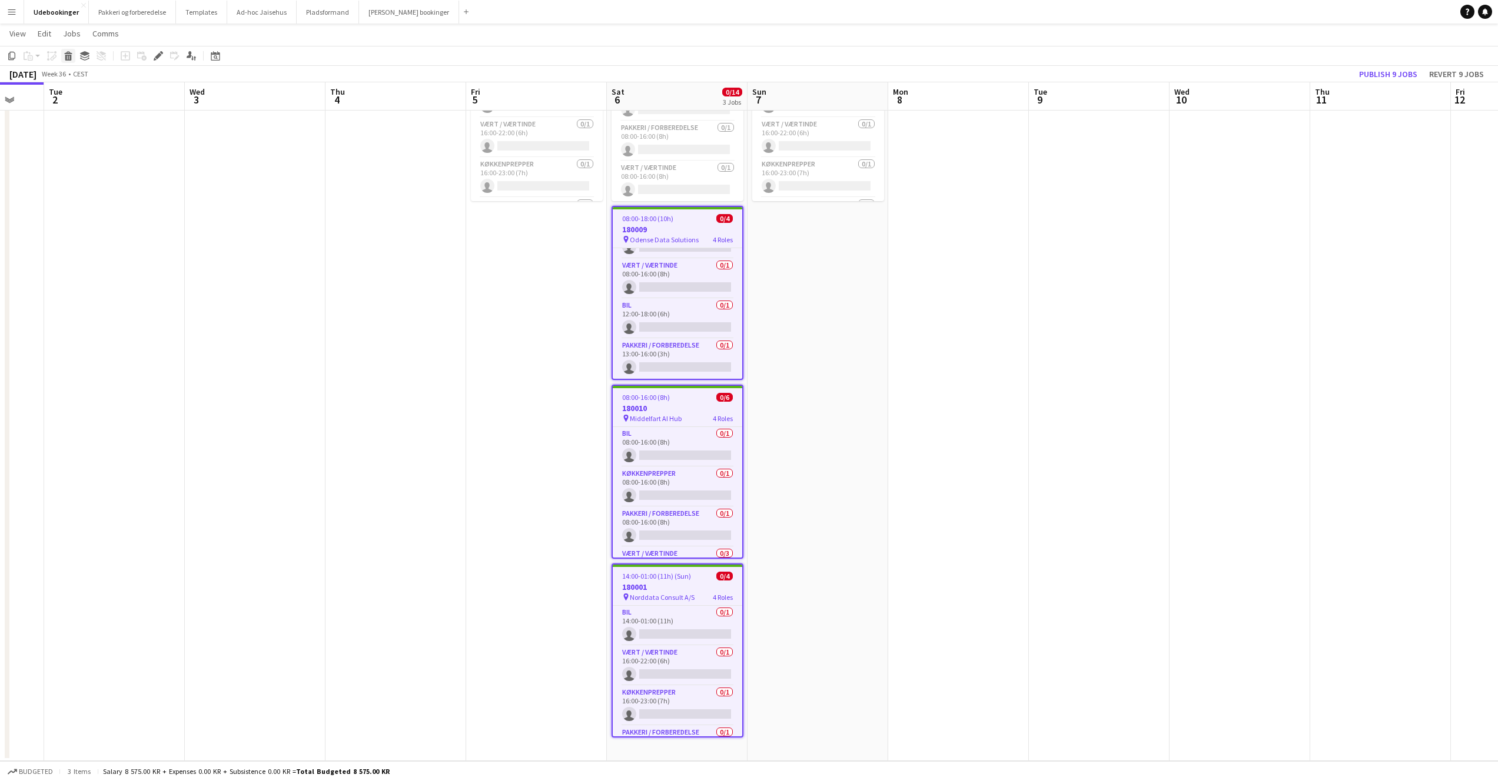
click at [69, 55] on icon at bounding box center [68, 58] width 6 height 6
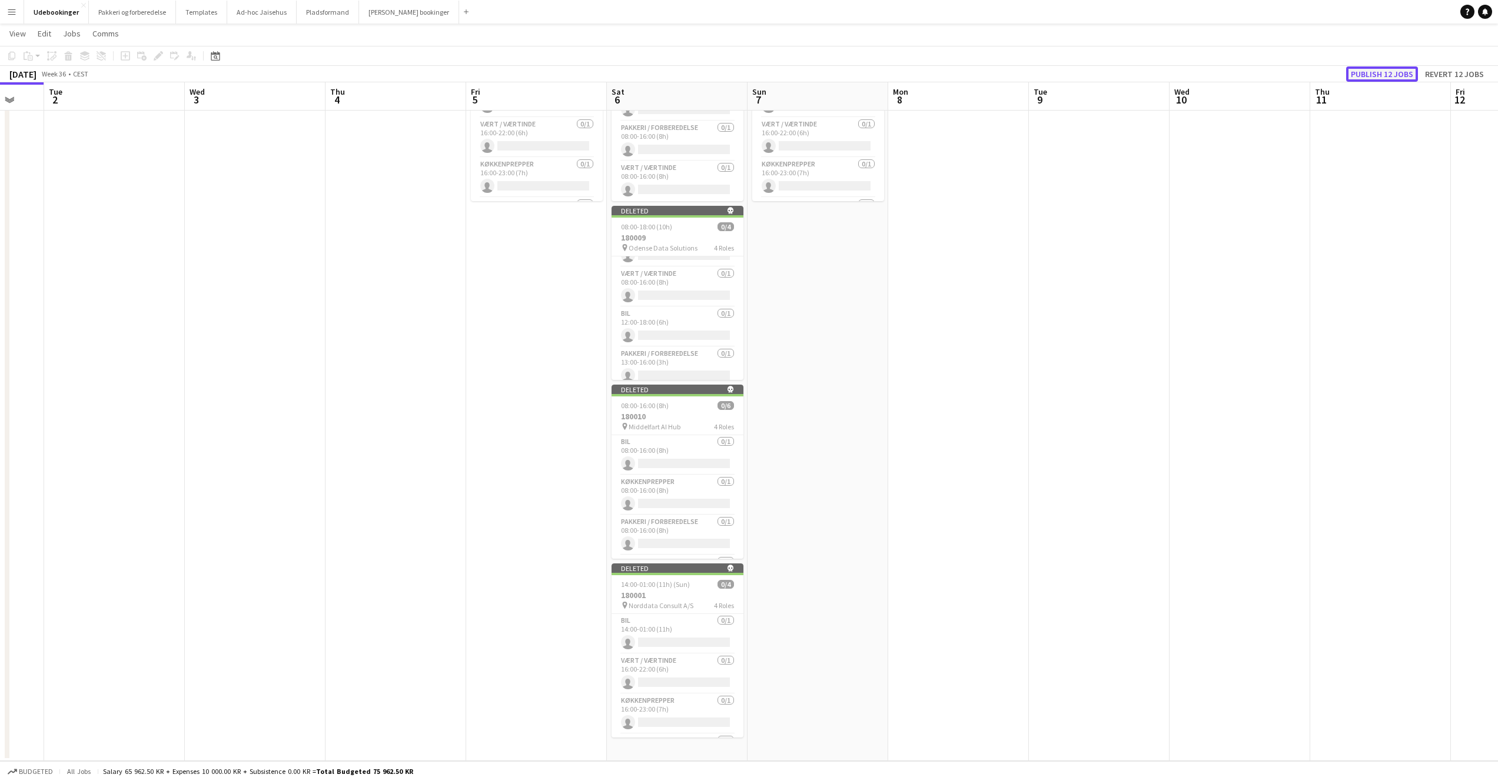
click at [1390, 71] on button "Publish 12 jobs" at bounding box center [1382, 73] width 72 height 15
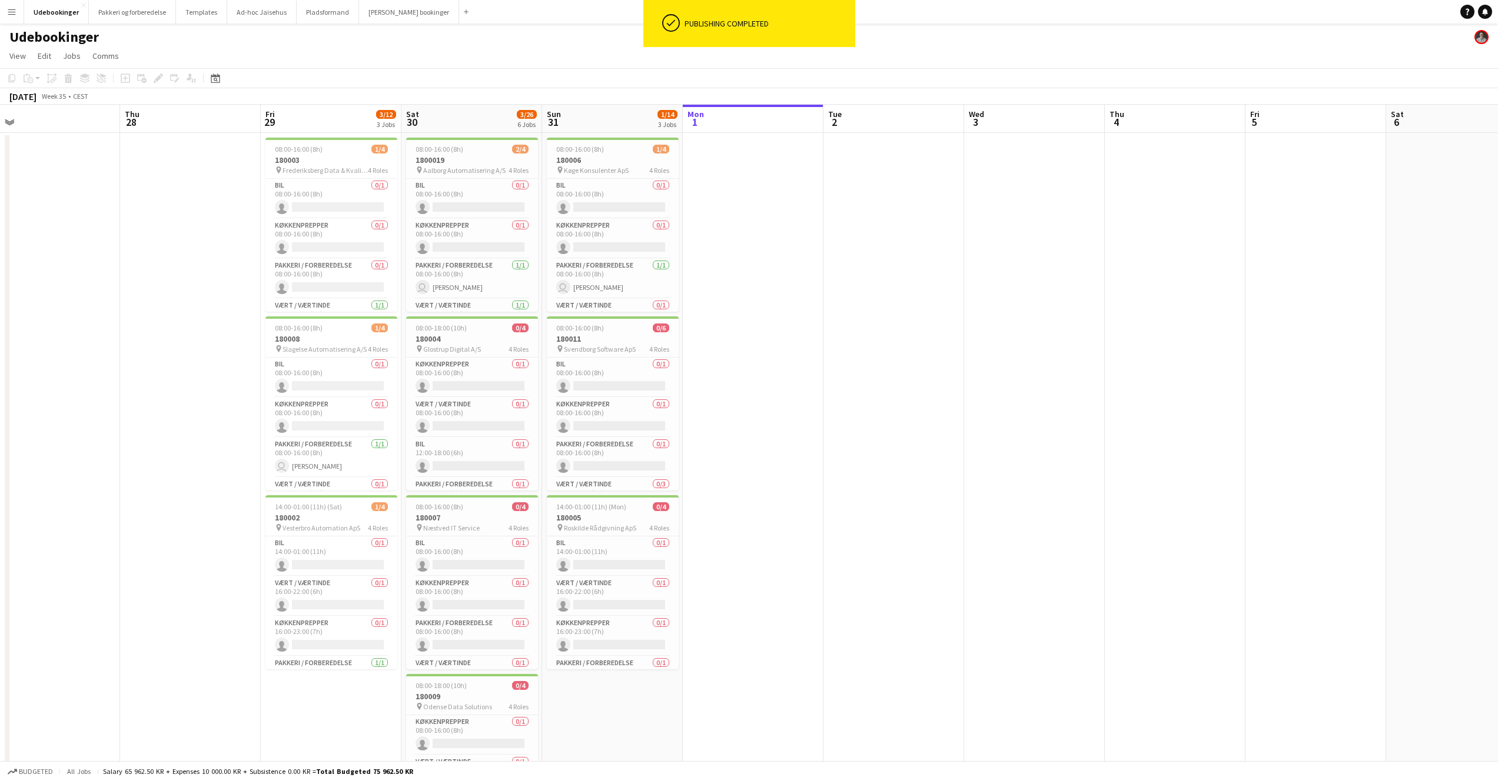
scroll to position [0, 298]
click at [851, 356] on app-date-cell at bounding box center [897, 681] width 141 height 1097
